Goal: Task Accomplishment & Management: Complete application form

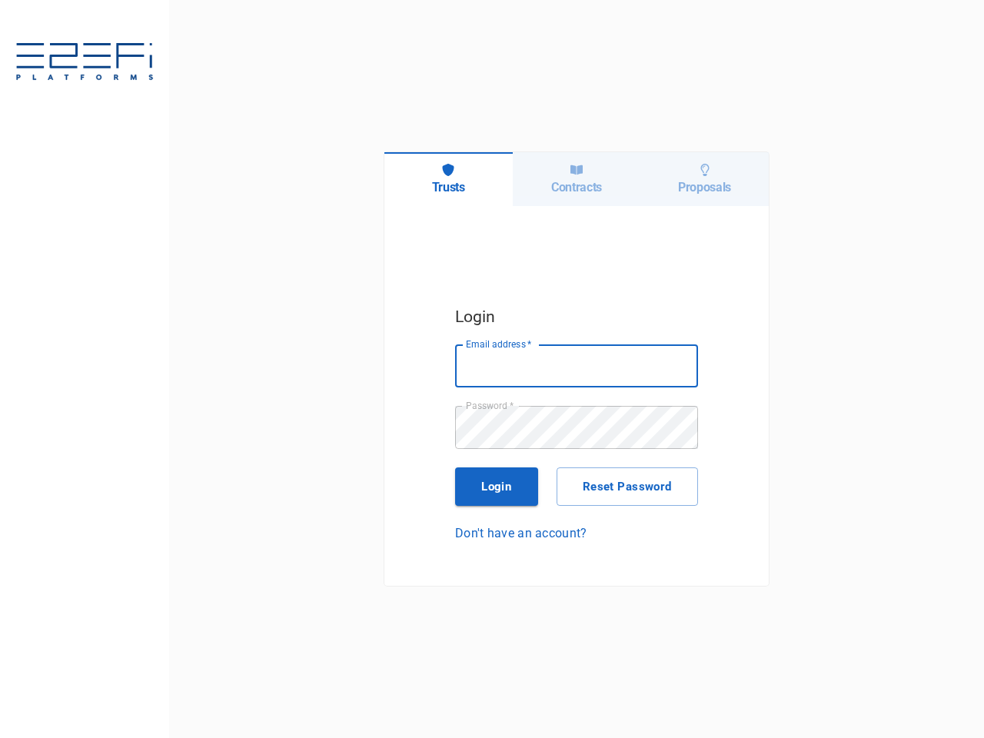
click at [448, 180] on h6 "Trusts" at bounding box center [448, 187] width 33 height 15
click at [577, 180] on h6 "Contracts" at bounding box center [576, 187] width 51 height 15
click at [704, 180] on h6 "Proposals" at bounding box center [704, 187] width 53 height 15
click at [577, 366] on input "Email address   *" at bounding box center [576, 365] width 243 height 43
click at [497, 487] on button "Login" at bounding box center [496, 486] width 83 height 38
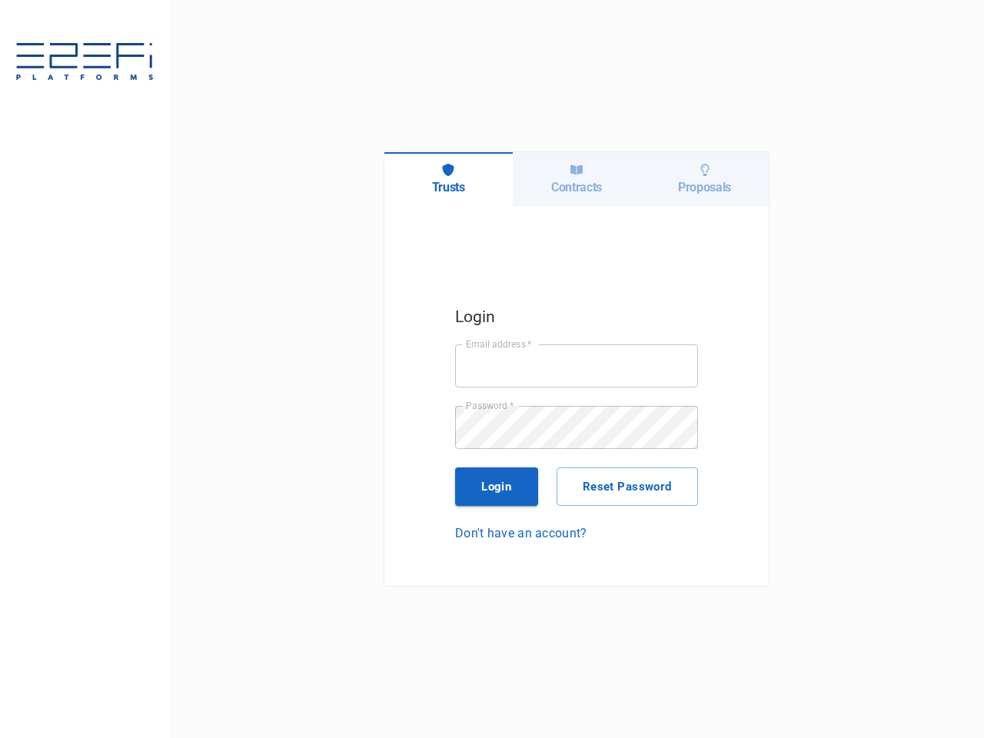
click at [627, 487] on button "Reset Password" at bounding box center [627, 486] width 141 height 38
